Goal: Task Accomplishment & Management: Complete application form

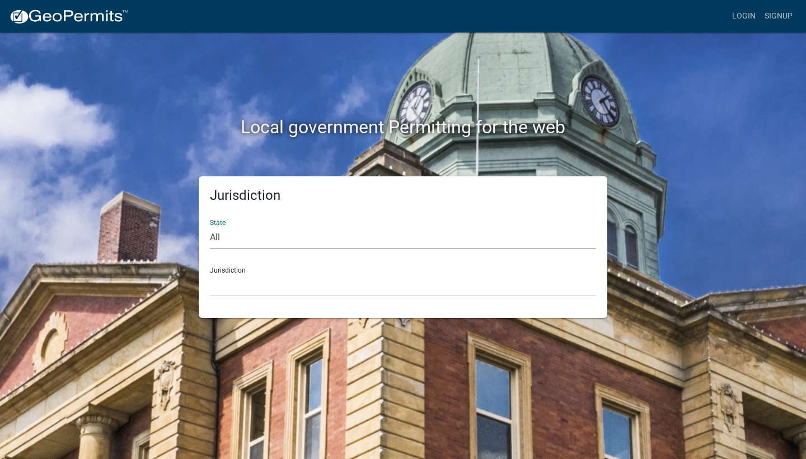
select select "[US_STATE]"
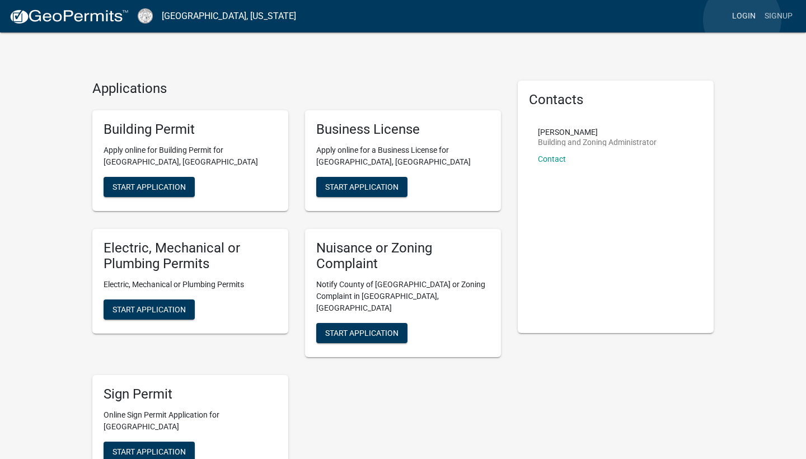
click at [742, 20] on link "Login" at bounding box center [743, 16] width 32 height 21
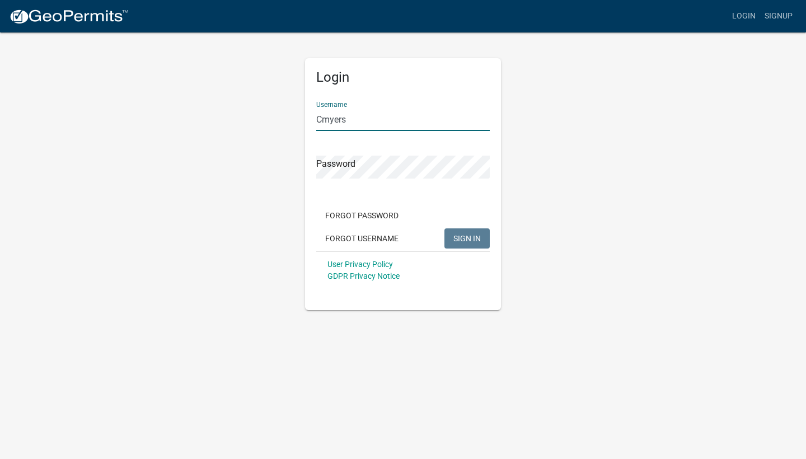
type input "Cmyers"
click at [467, 238] on button "SIGN IN" at bounding box center [466, 238] width 45 height 20
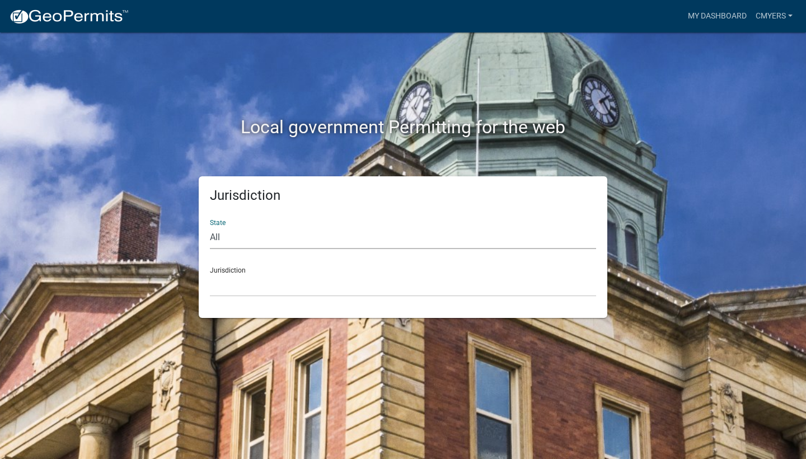
select select "[US_STATE]"
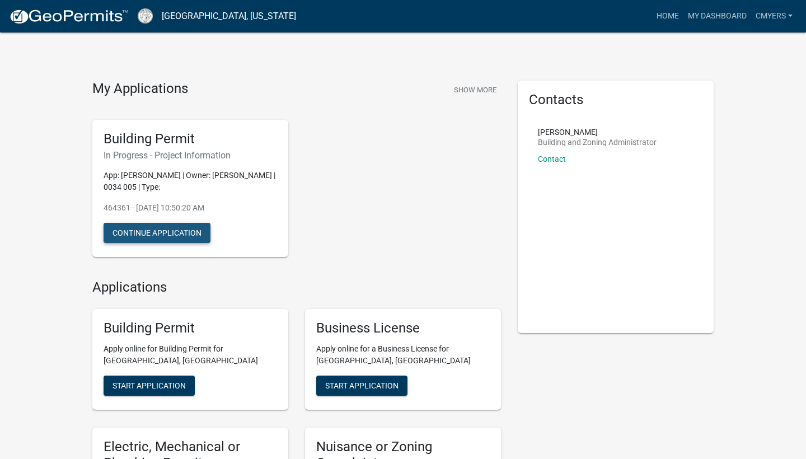
click at [154, 230] on button "Continue Application" at bounding box center [157, 233] width 107 height 20
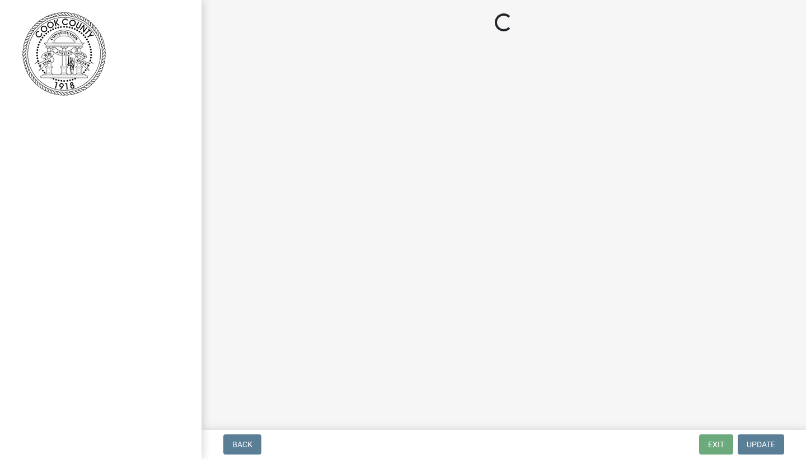
select select "d8ad81b1-fb71-4473-8687-b7f73eb7480a"
select select "f413462a-a798-4a98-8478-fb6197e89690"
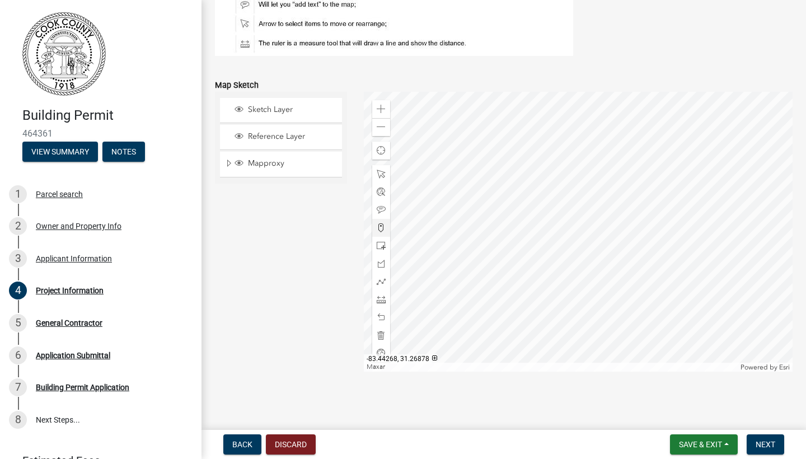
scroll to position [1176, 0]
click at [760, 440] on span "Next" at bounding box center [765, 444] width 20 height 9
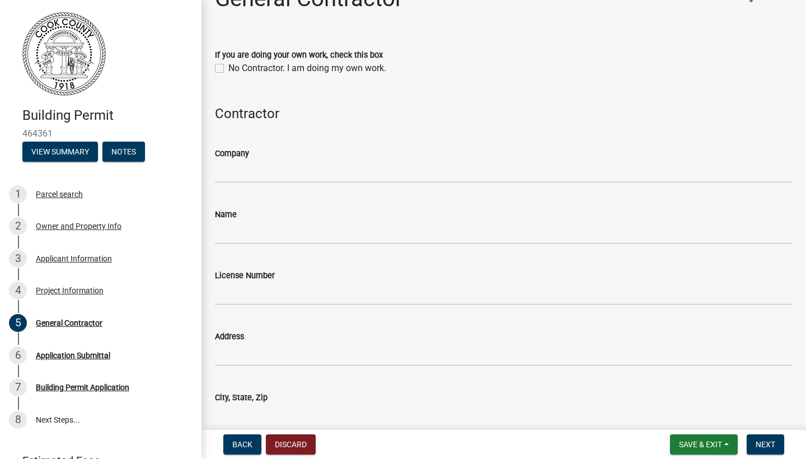
scroll to position [29, 0]
click at [228, 66] on label "No Contractor. I am doing my own work." at bounding box center [307, 67] width 158 height 13
click at [228, 66] on input "No Contractor. I am doing my own work." at bounding box center [231, 64] width 7 height 7
click at [228, 66] on label "No Contractor. I am doing my own work." at bounding box center [307, 67] width 158 height 13
click at [228, 66] on input "No Contractor. I am doing my own work." at bounding box center [231, 64] width 7 height 7
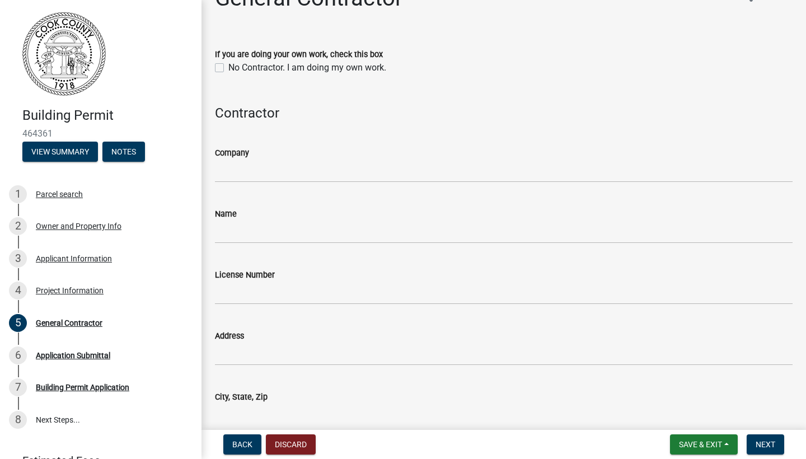
checkbox input "false"
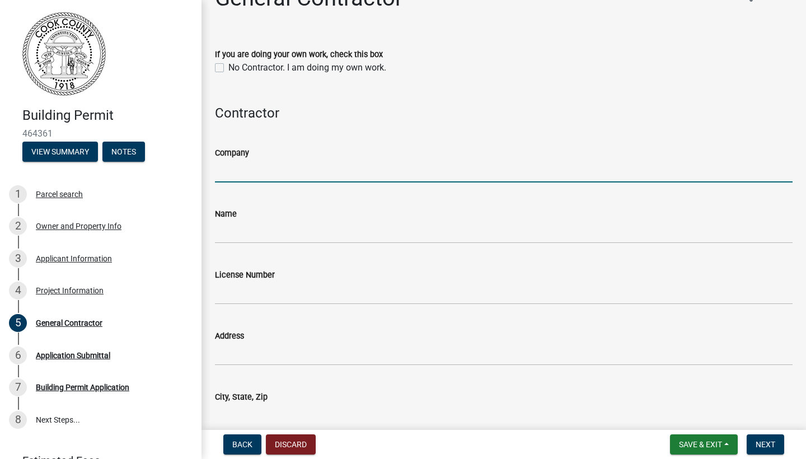
click at [257, 170] on input "Company" at bounding box center [503, 170] width 577 height 23
type input "[PERSON_NAME] Construction"
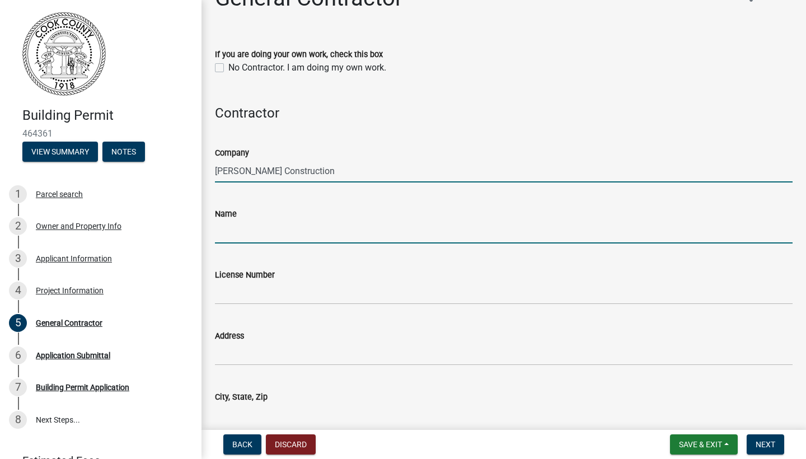
click at [241, 230] on input "Name" at bounding box center [503, 231] width 577 height 23
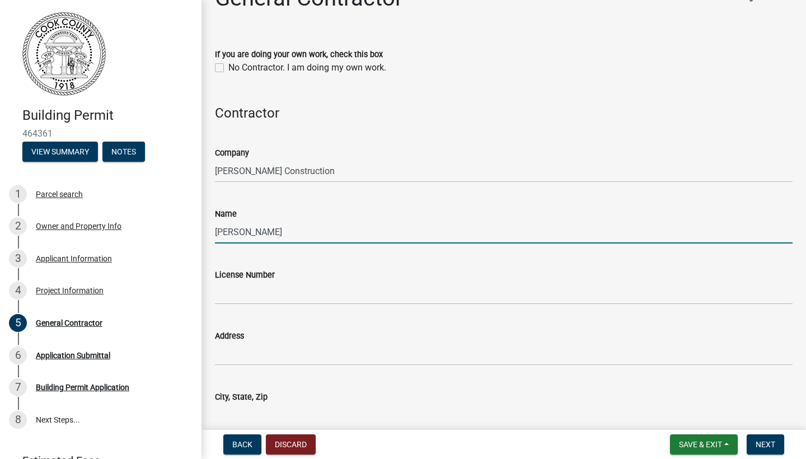
type input "[PERSON_NAME]"
click at [232, 293] on input "License Number" at bounding box center [503, 292] width 577 height 23
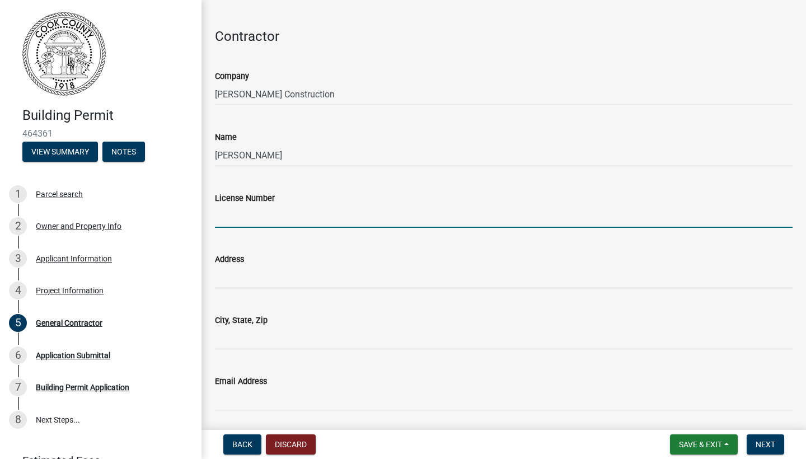
scroll to position [107, 0]
type input "1"
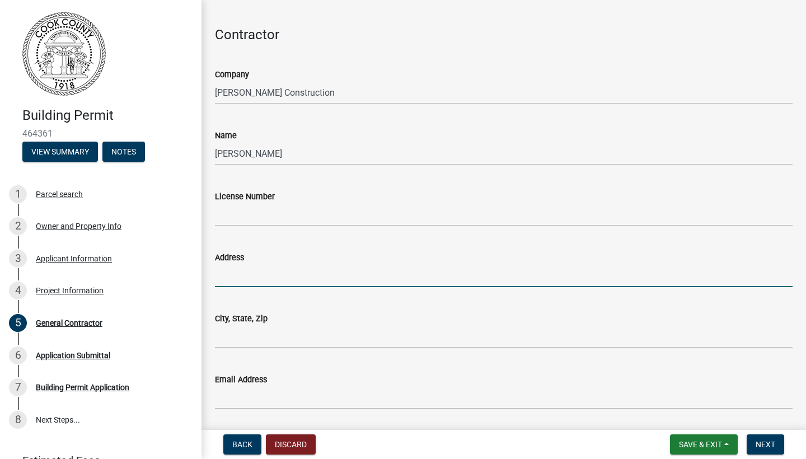
click at [245, 273] on input "Address" at bounding box center [503, 275] width 577 height 23
type input "[STREET_ADDRESS]"
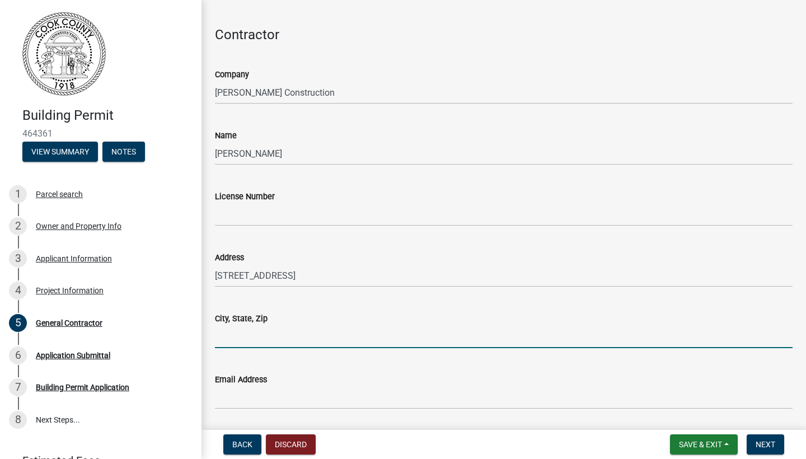
click at [224, 330] on input "City, State, Zip" at bounding box center [503, 336] width 577 height 23
type input "Adel, [GEOGRAPHIC_DATA], 31637"
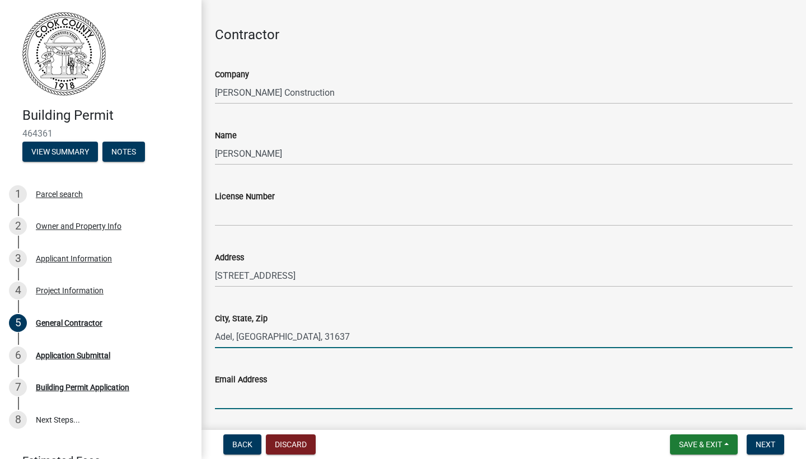
click at [243, 396] on input "Email Address" at bounding box center [503, 397] width 577 height 23
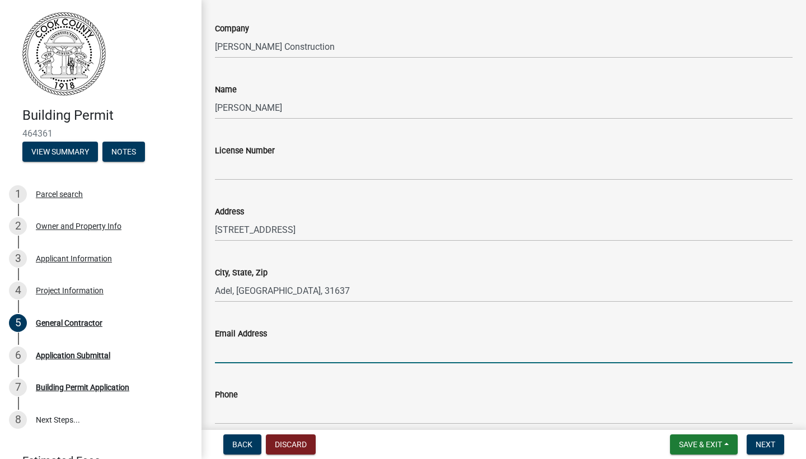
scroll to position [174, 0]
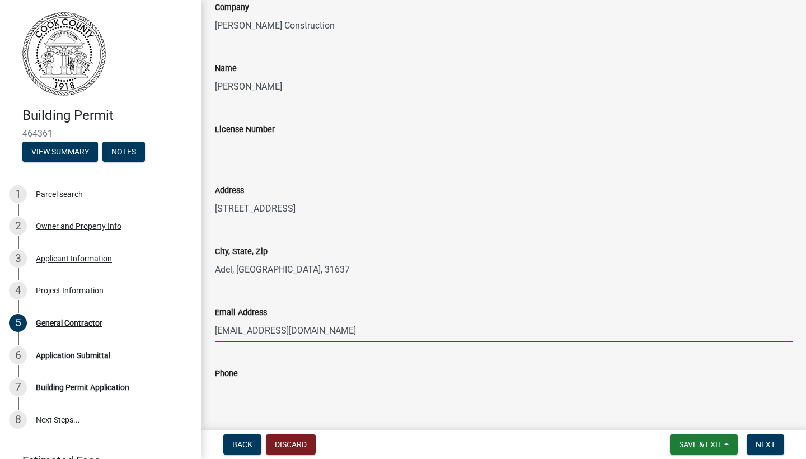
type input "[EMAIL_ADDRESS][DOMAIN_NAME]"
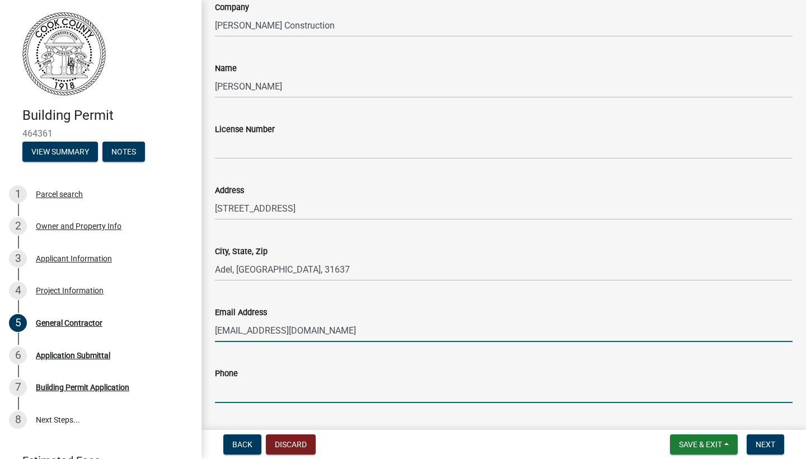
click at [265, 394] on input "Phone" at bounding box center [503, 391] width 577 height 23
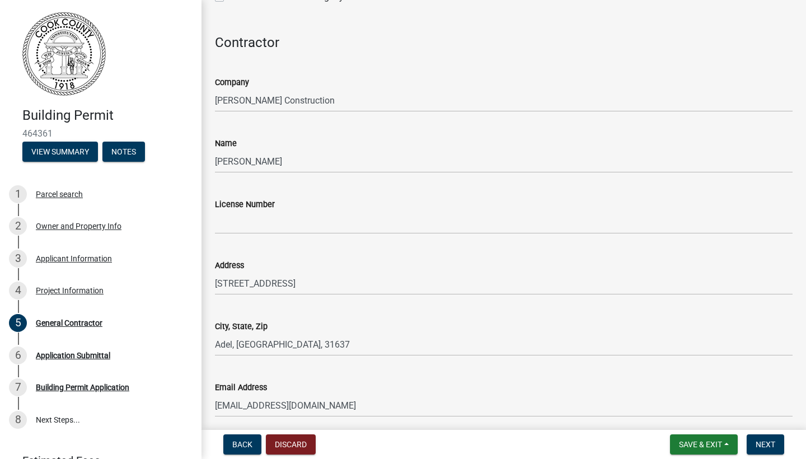
scroll to position [98, 0]
type input "2295467291"
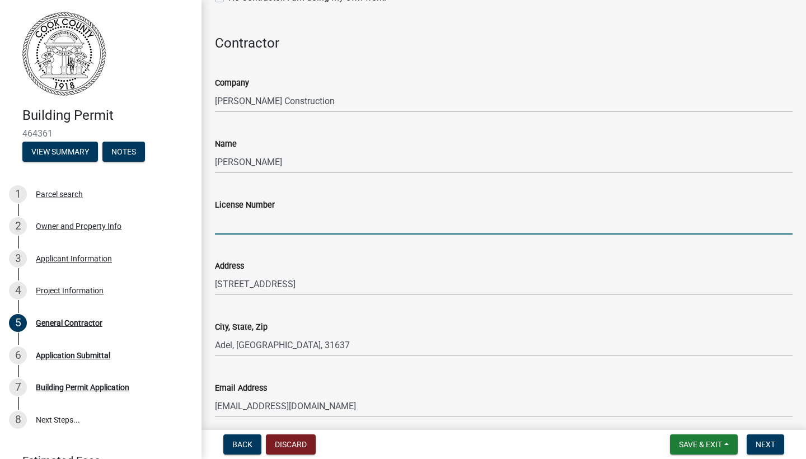
click at [242, 225] on input "License Number" at bounding box center [503, 223] width 577 height 23
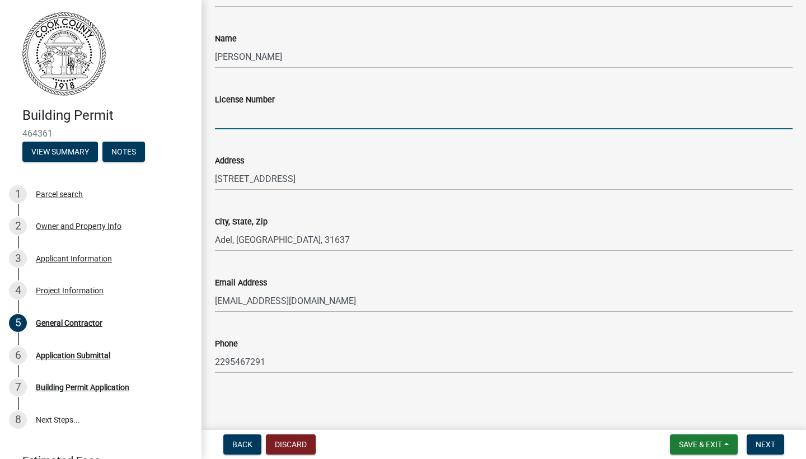
scroll to position [203, 0]
click at [767, 445] on span "Next" at bounding box center [765, 444] width 20 height 9
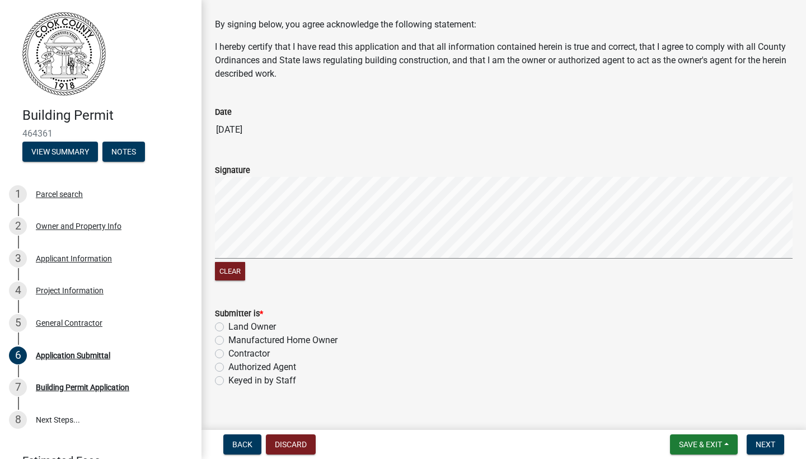
scroll to position [49, 0]
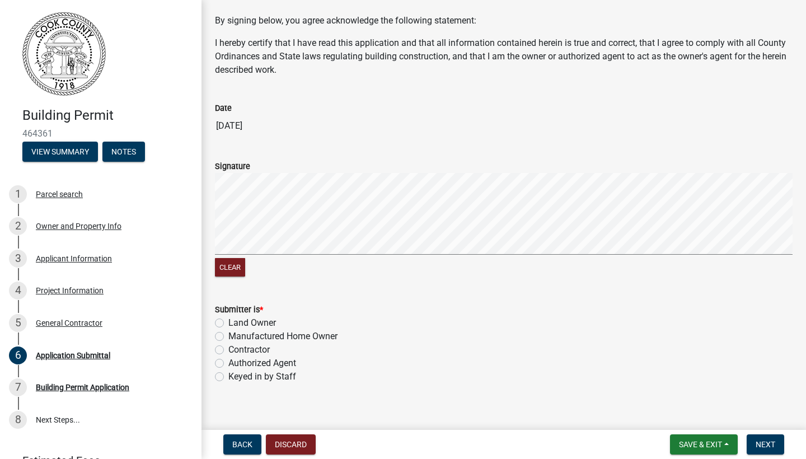
click at [228, 323] on label "Land Owner" at bounding box center [252, 322] width 48 height 13
click at [228, 323] on input "Land Owner" at bounding box center [231, 319] width 7 height 7
radio input "true"
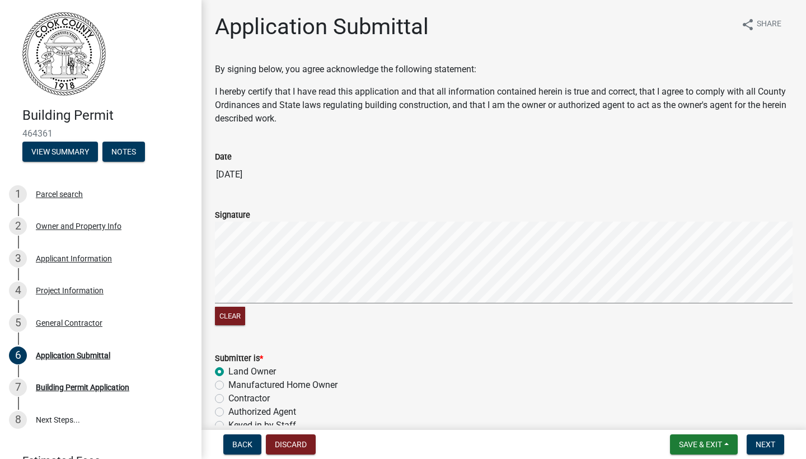
scroll to position [0, 0]
click at [231, 316] on button "Clear" at bounding box center [230, 316] width 30 height 18
click at [603, 203] on form "Signature Clear" at bounding box center [503, 261] width 577 height 133
click at [232, 318] on button "Clear" at bounding box center [230, 316] width 30 height 18
click at [480, 280] on form "Signature Clear" at bounding box center [503, 261] width 577 height 133
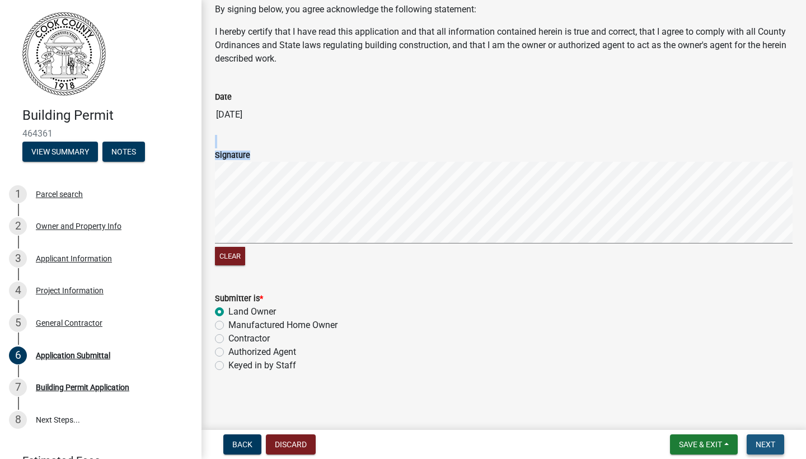
click at [762, 442] on span "Next" at bounding box center [765, 444] width 20 height 9
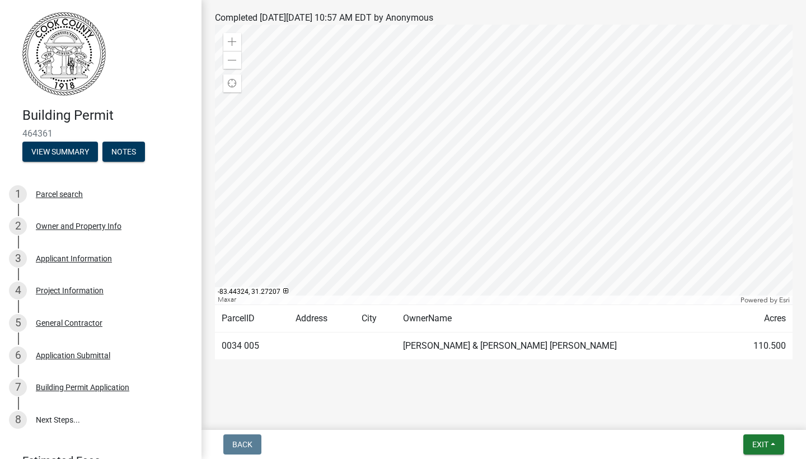
scroll to position [144, 0]
click at [63, 420] on link "8 Next Steps..." at bounding box center [100, 419] width 201 height 32
